Goal: Task Accomplishment & Management: Complete application form

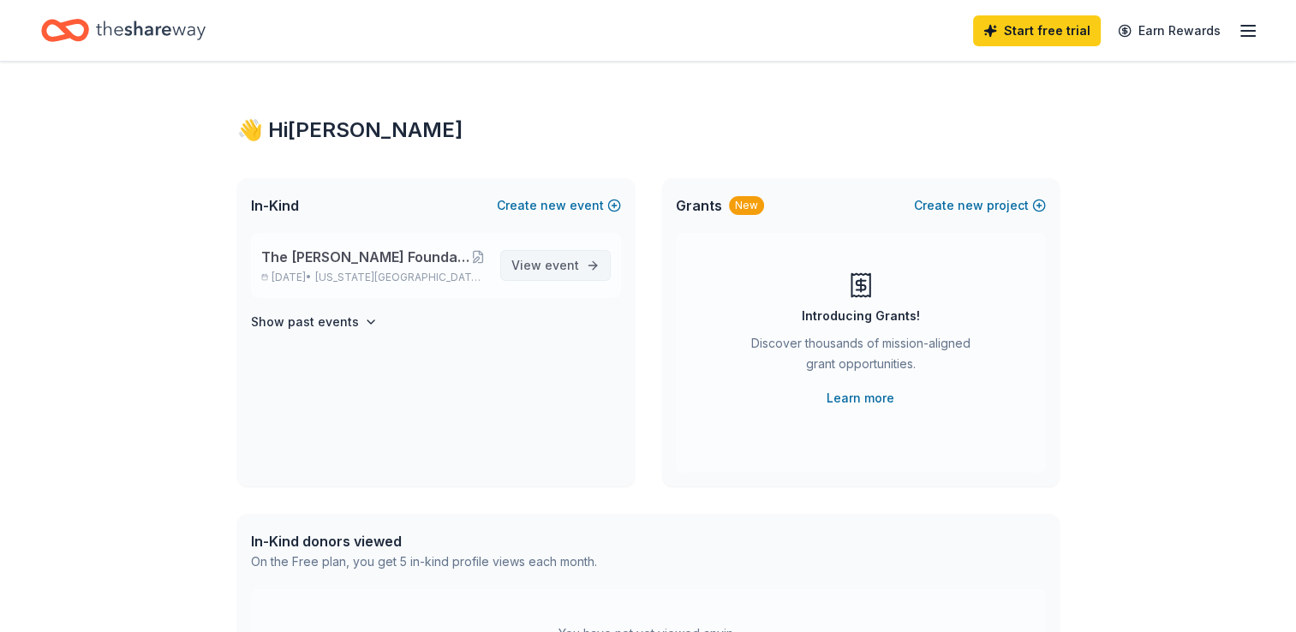
click at [559, 267] on span "event" at bounding box center [562, 265] width 34 height 15
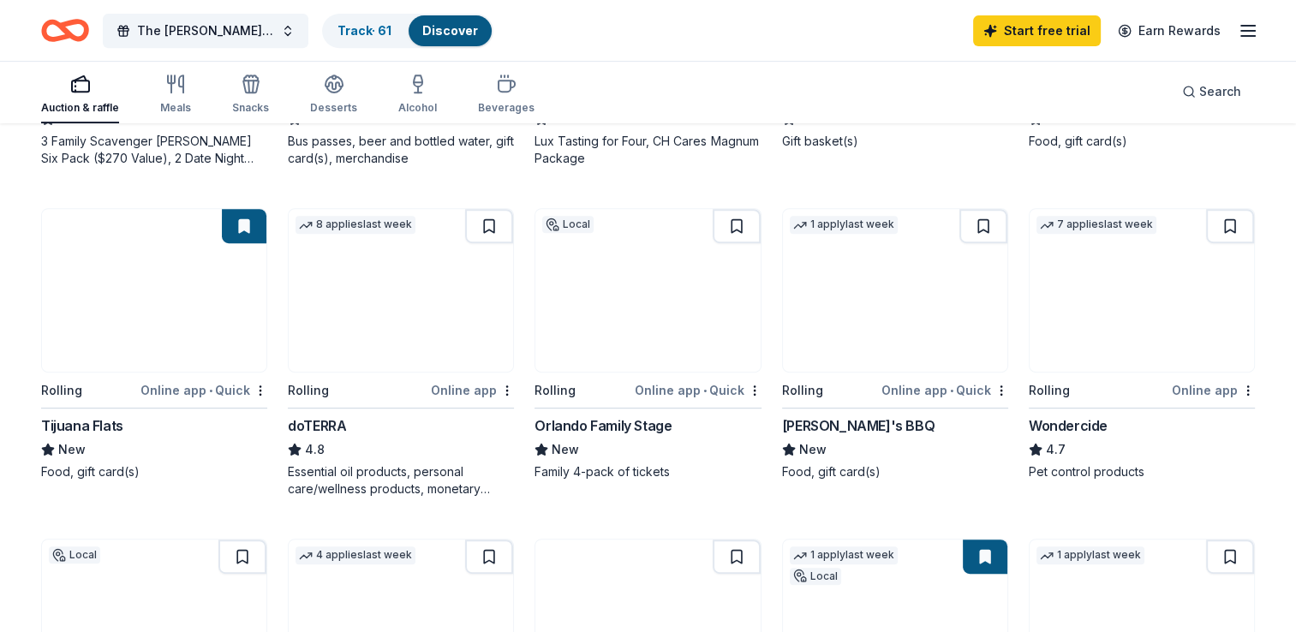
scroll to position [766, 0]
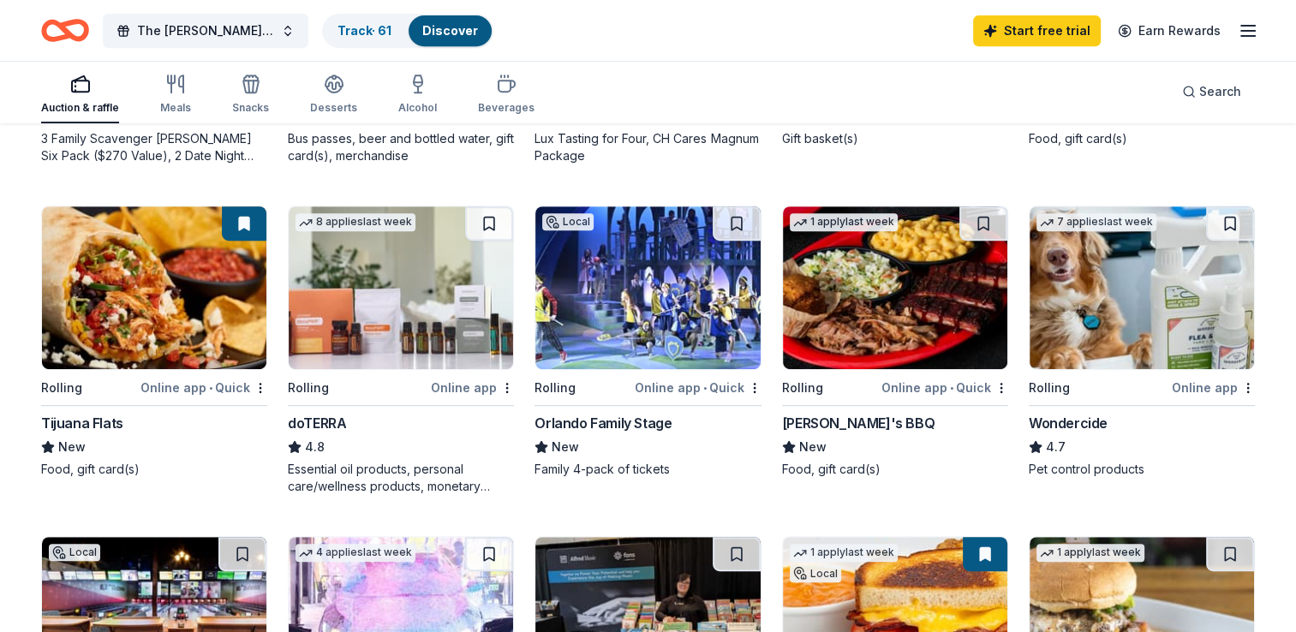
click at [840, 413] on div "Sonny's BBQ" at bounding box center [858, 423] width 153 height 21
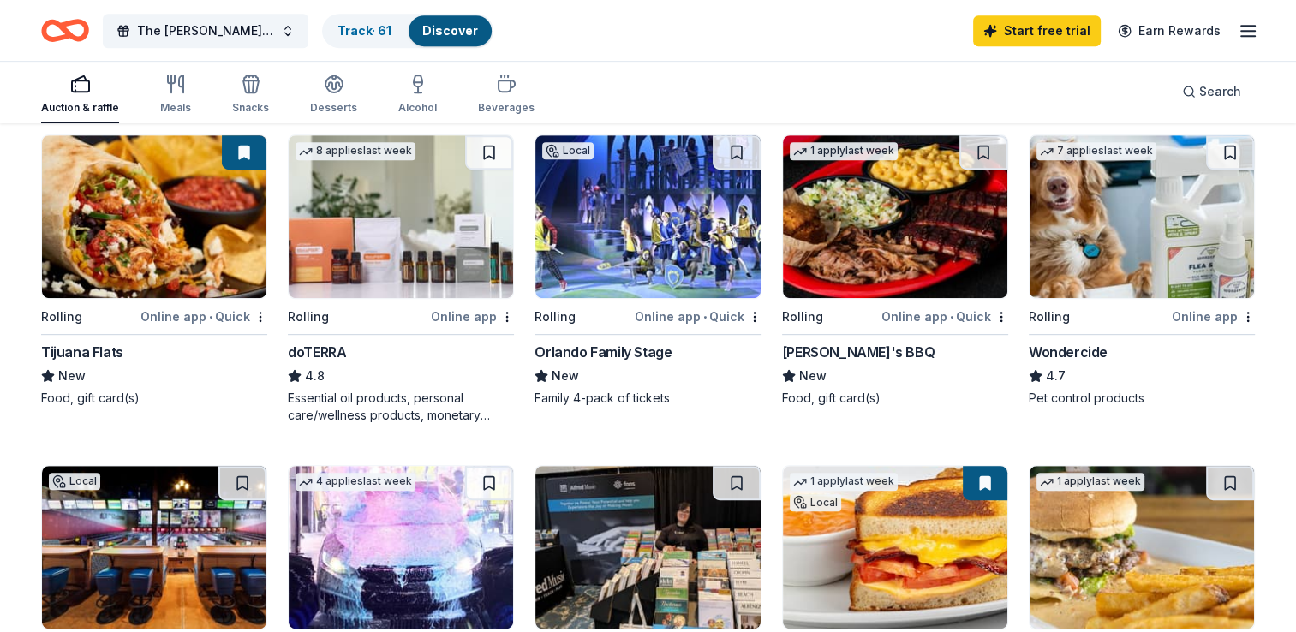
scroll to position [835, 0]
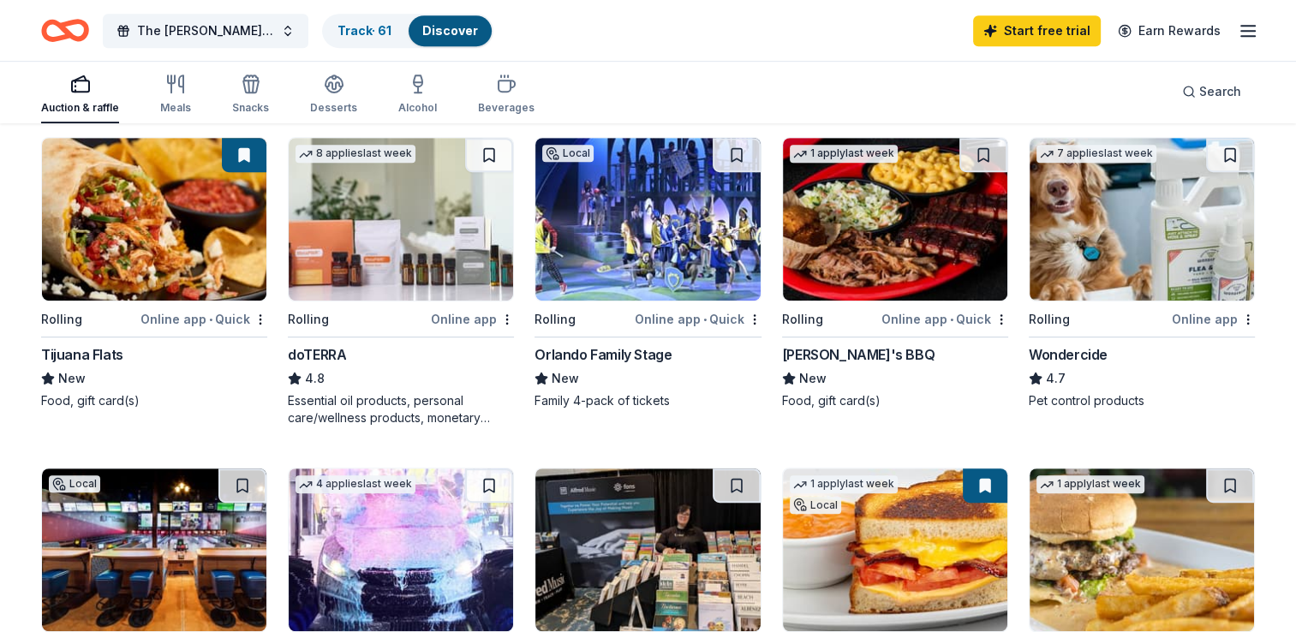
click at [67, 350] on div "Tijuana Flats" at bounding box center [82, 354] width 82 height 21
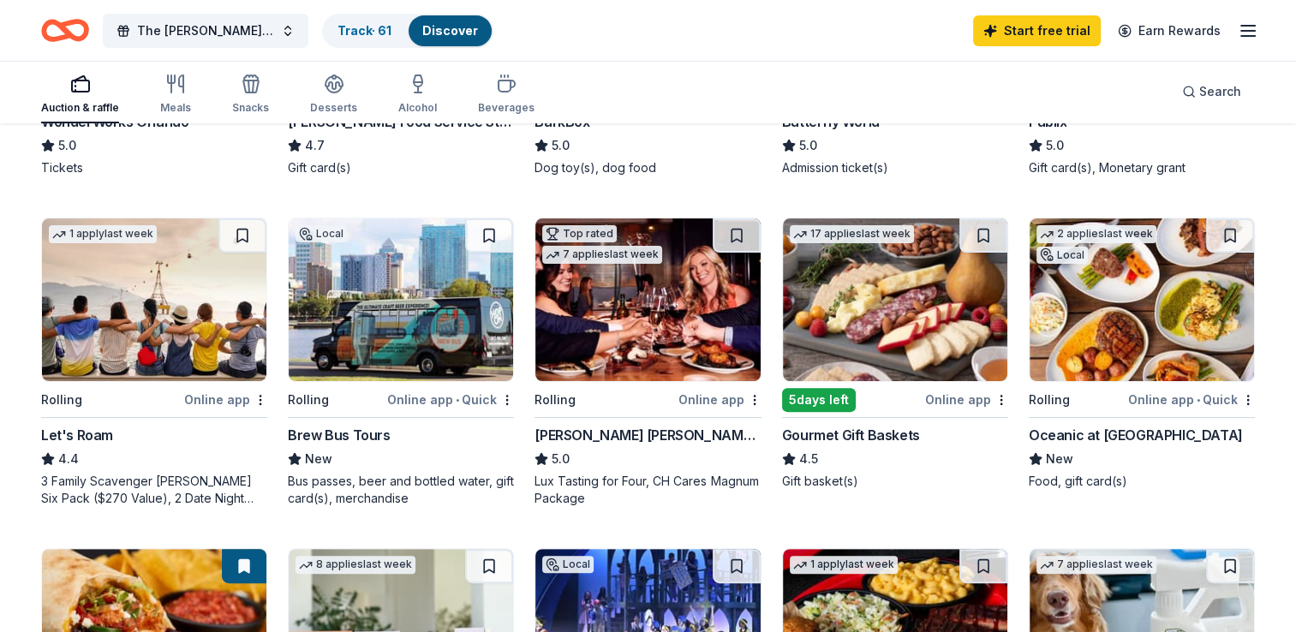
scroll to position [410, 0]
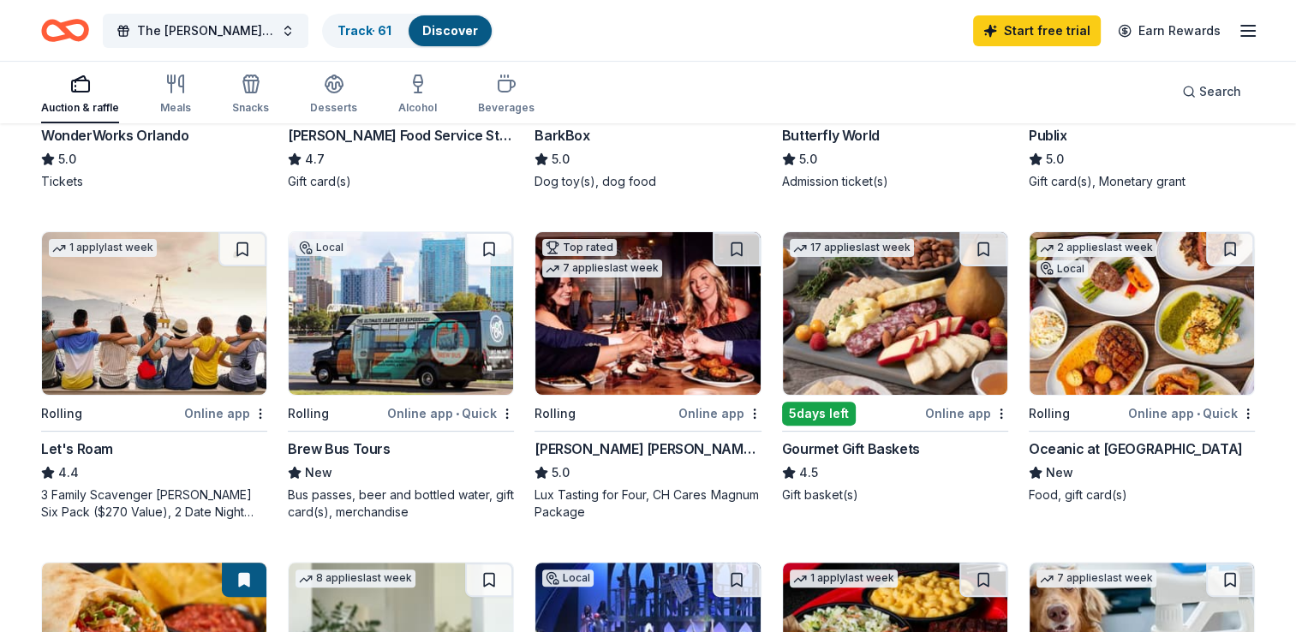
click at [877, 439] on div "Gourmet Gift Baskets" at bounding box center [851, 449] width 138 height 21
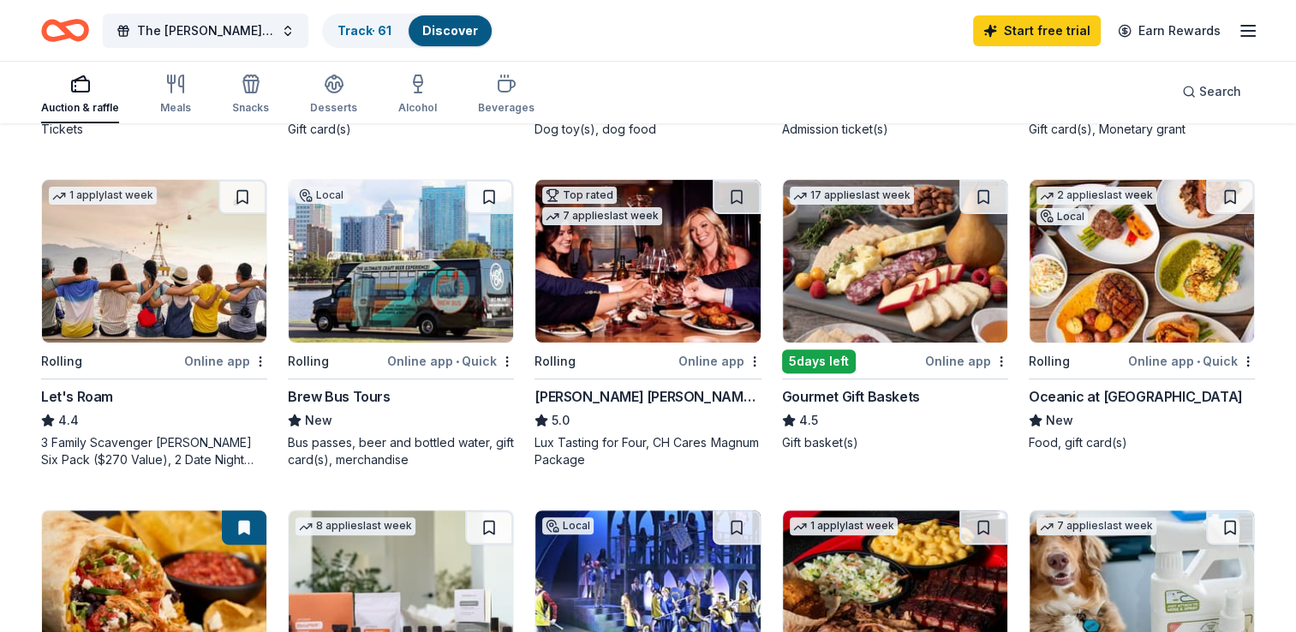
scroll to position [456, 0]
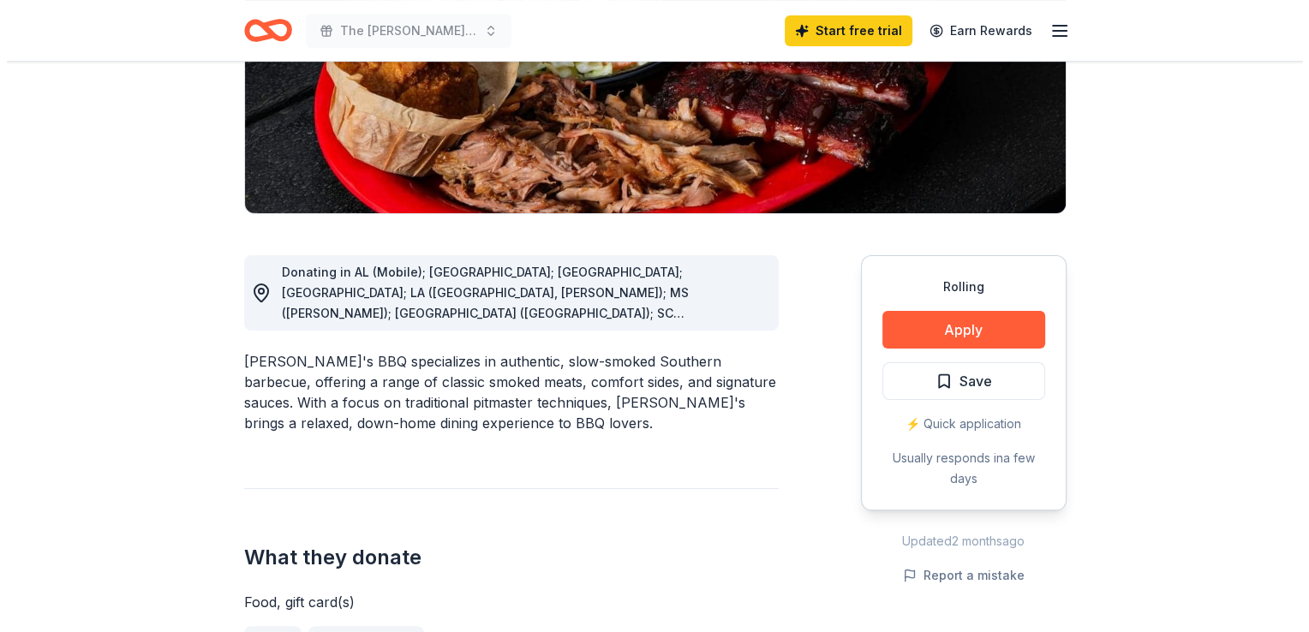
scroll to position [304, 0]
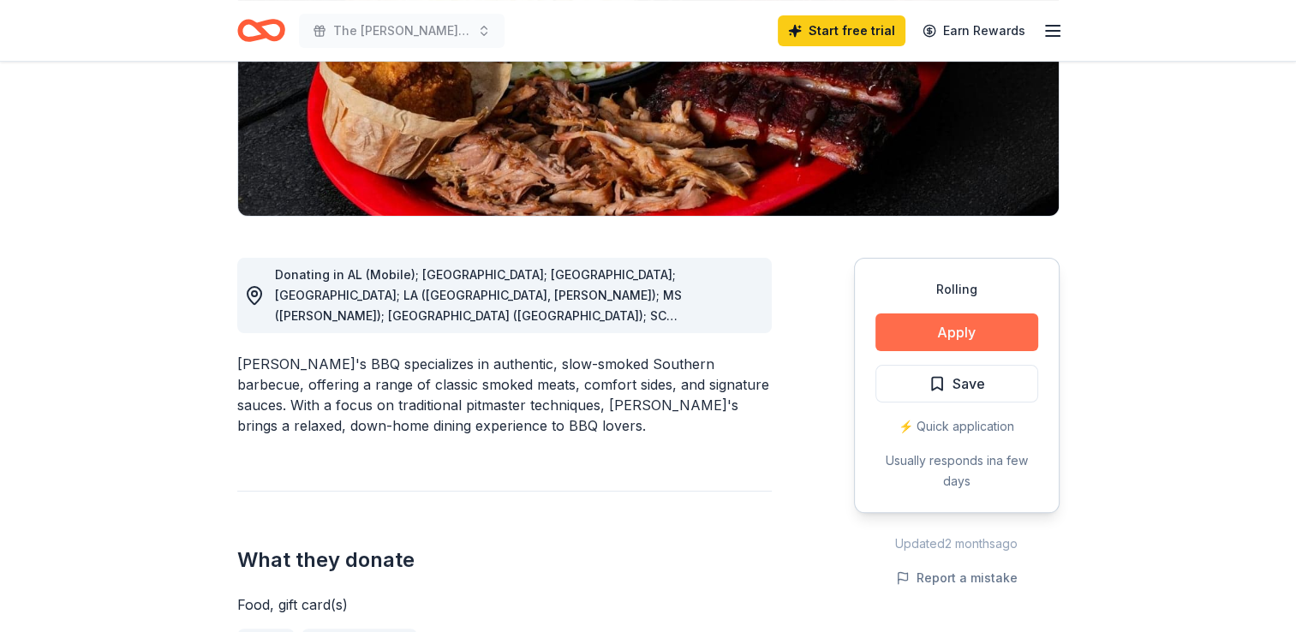
click at [965, 326] on button "Apply" at bounding box center [957, 333] width 163 height 38
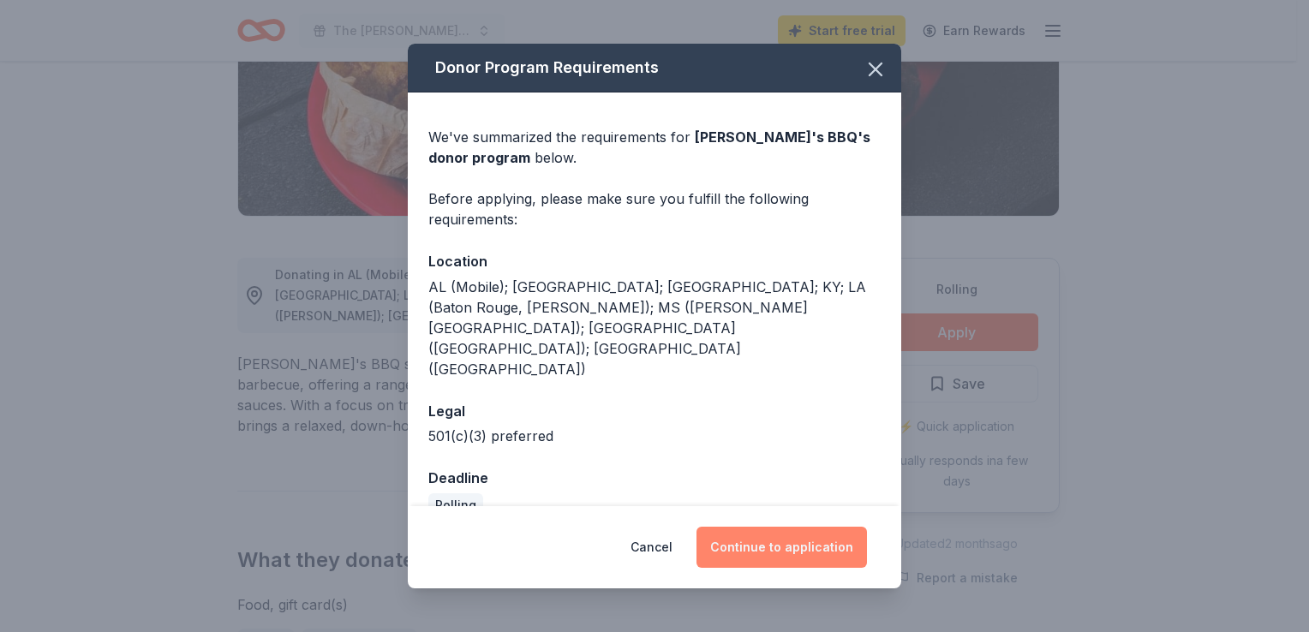
click at [787, 530] on button "Continue to application" at bounding box center [782, 547] width 171 height 41
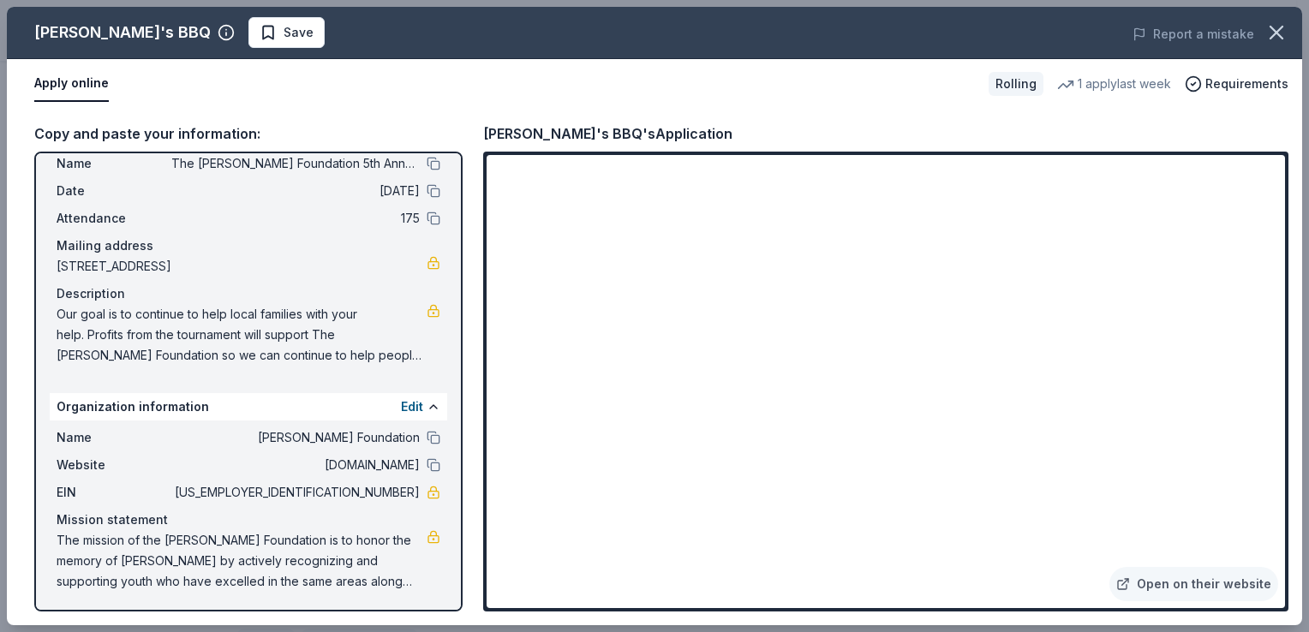
scroll to position [47, 0]
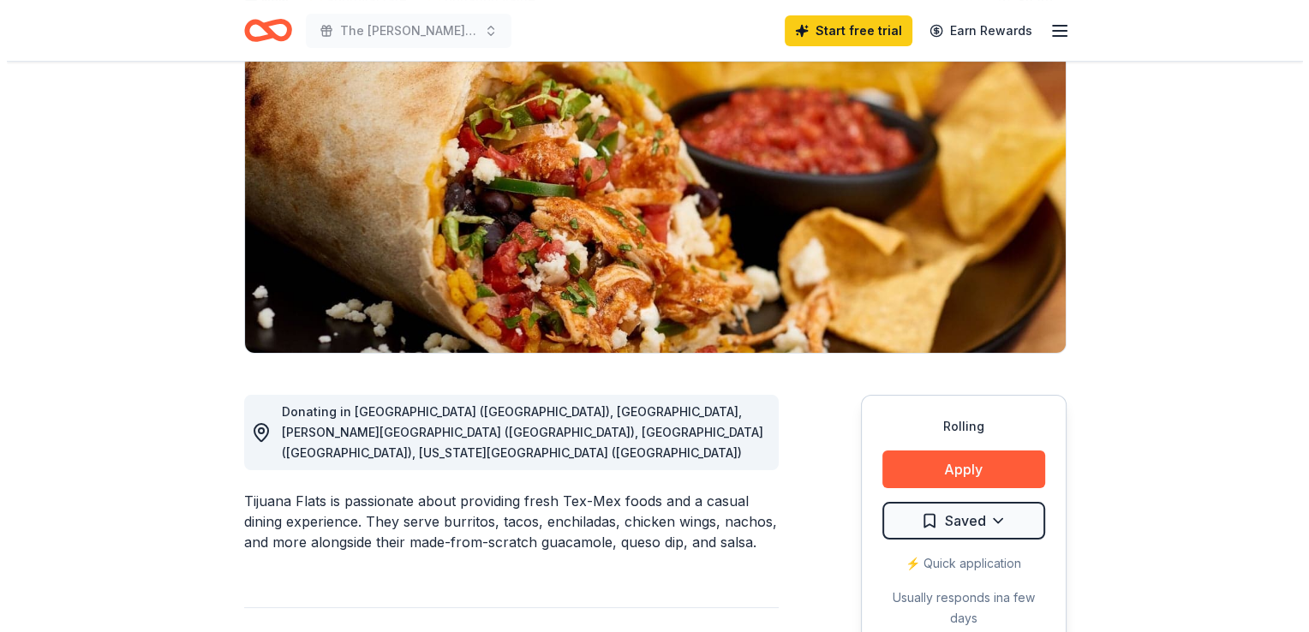
scroll to position [278, 0]
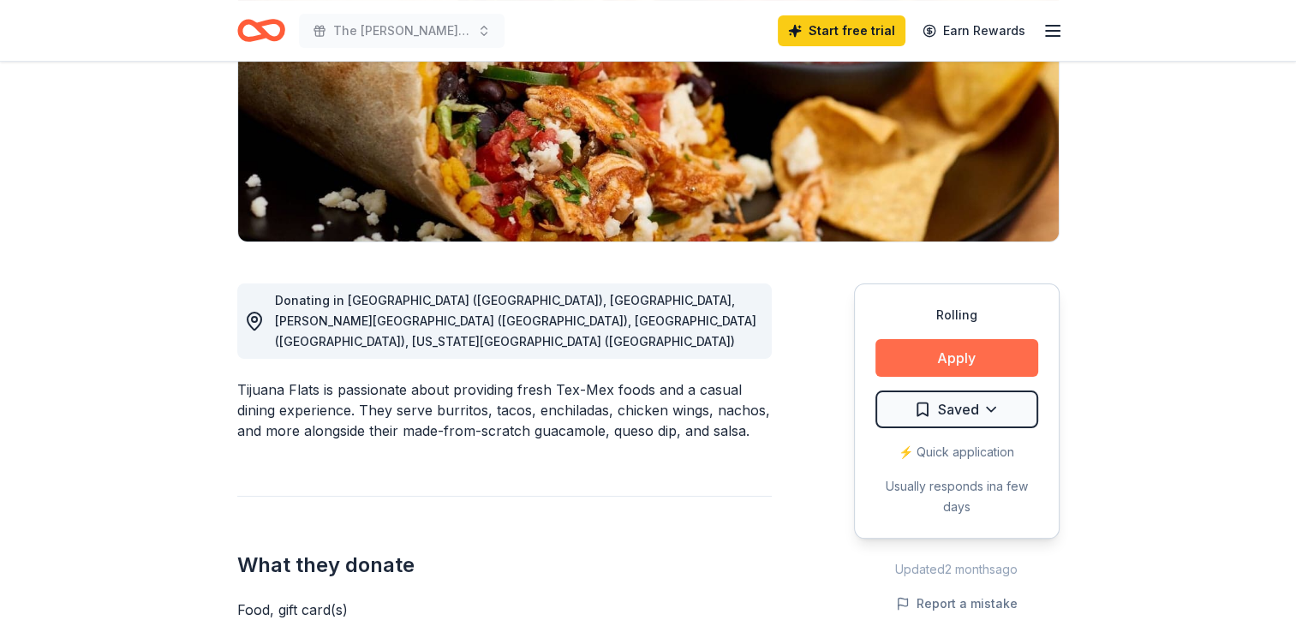
click at [944, 355] on button "Apply" at bounding box center [957, 358] width 163 height 38
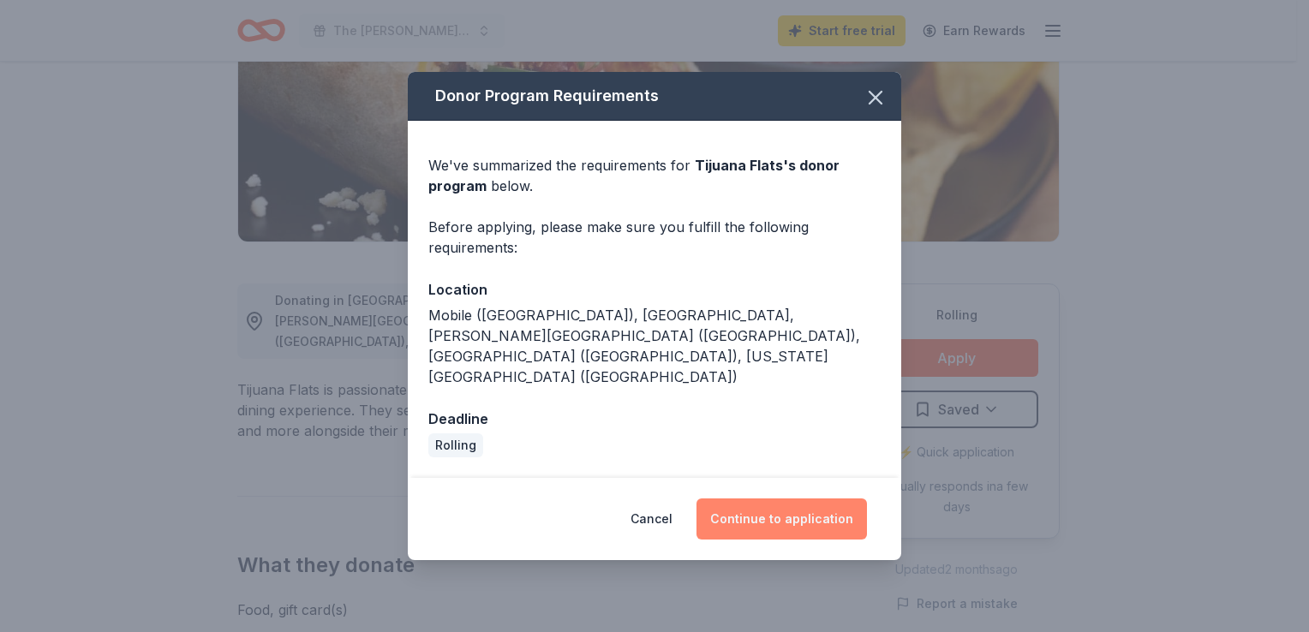
click at [813, 499] on button "Continue to application" at bounding box center [782, 519] width 171 height 41
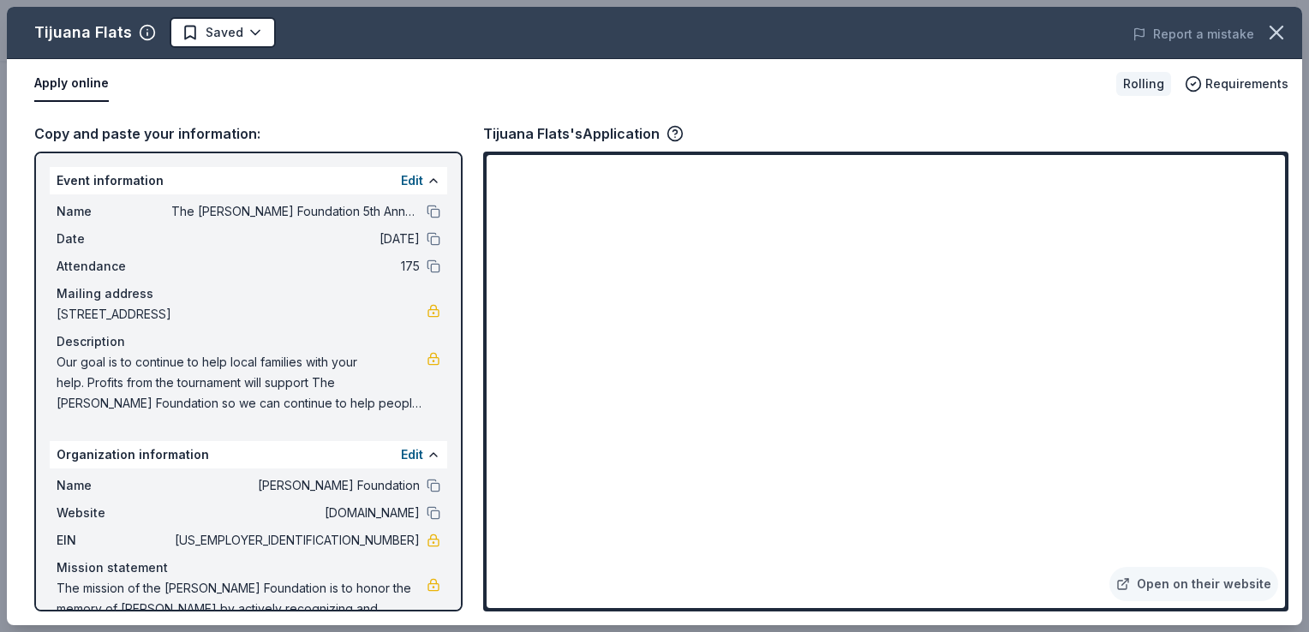
click at [1285, 604] on div "Open on their website" at bounding box center [885, 382] width 805 height 460
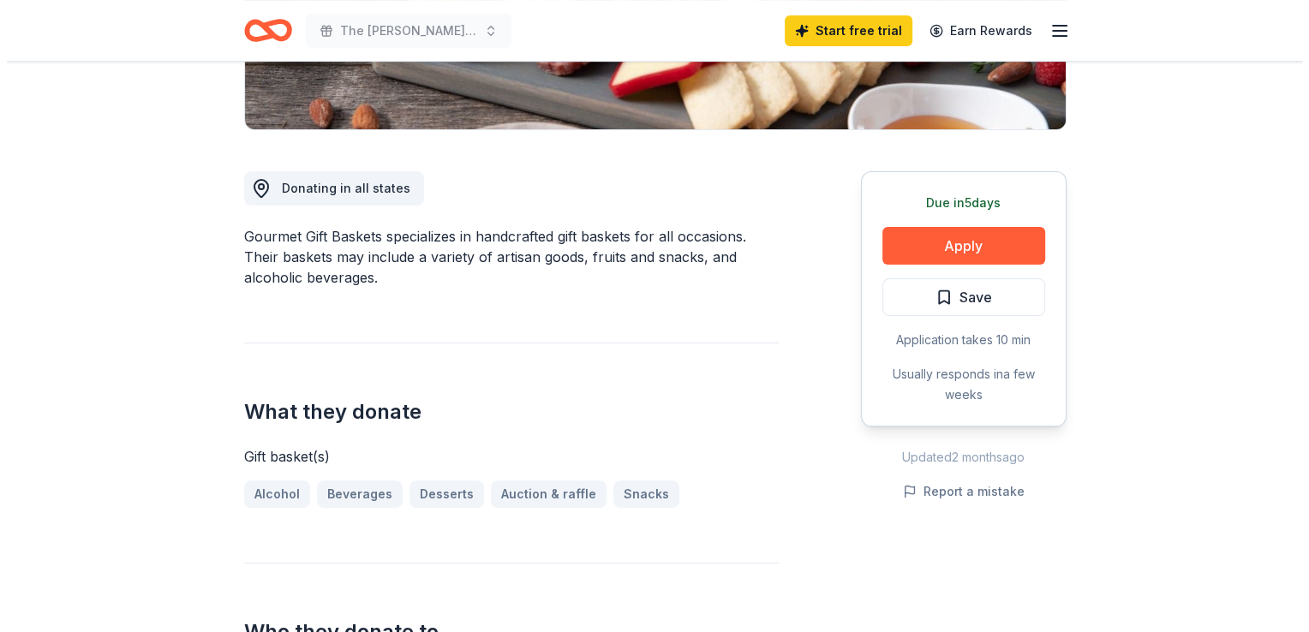
scroll to position [387, 0]
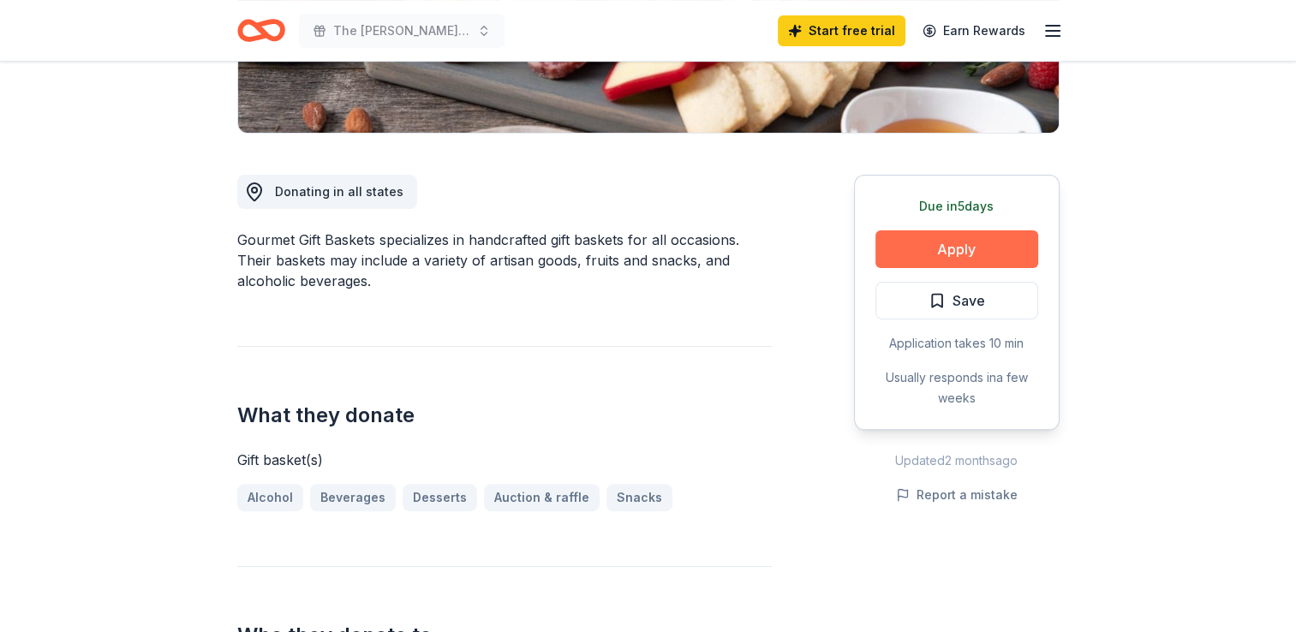
click at [948, 246] on button "Apply" at bounding box center [957, 250] width 163 height 38
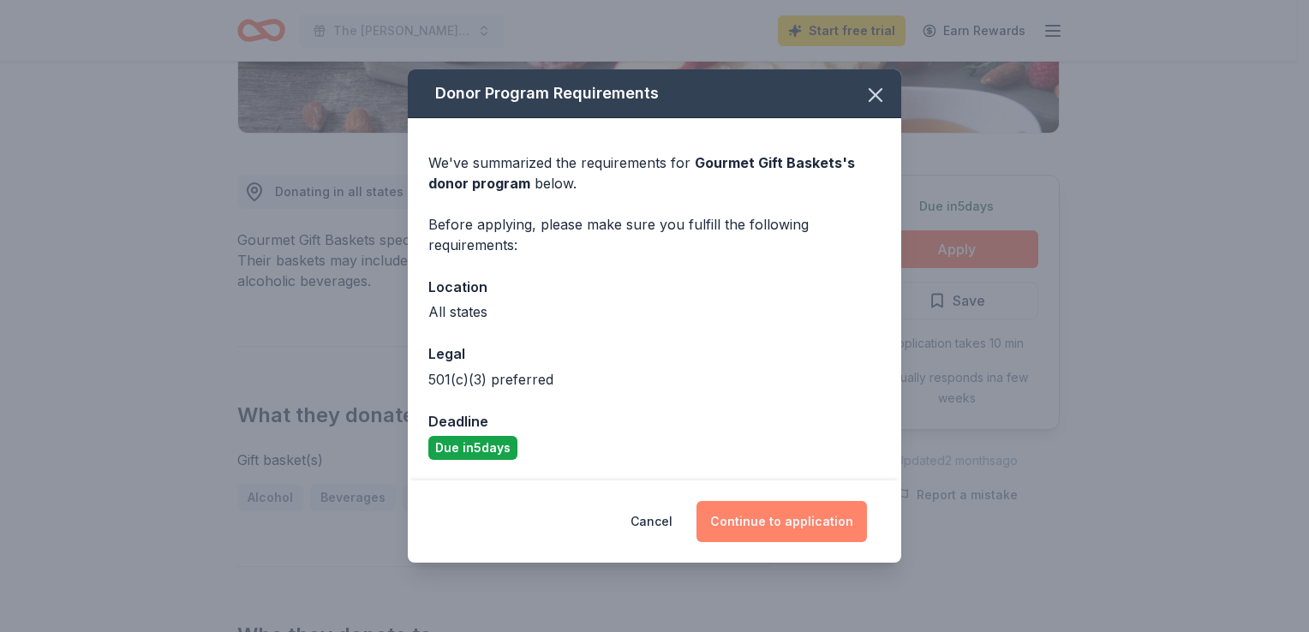
click at [754, 519] on button "Continue to application" at bounding box center [782, 521] width 171 height 41
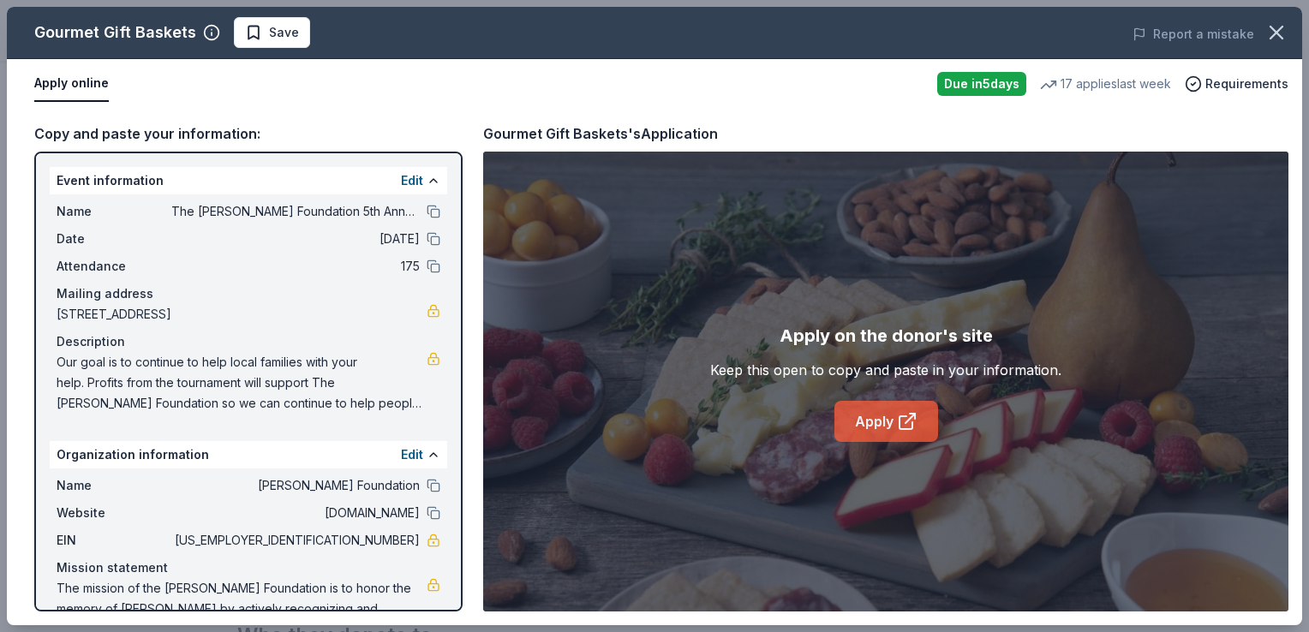
click at [877, 427] on link "Apply" at bounding box center [887, 421] width 104 height 41
